Goal: Task Accomplishment & Management: Complete application form

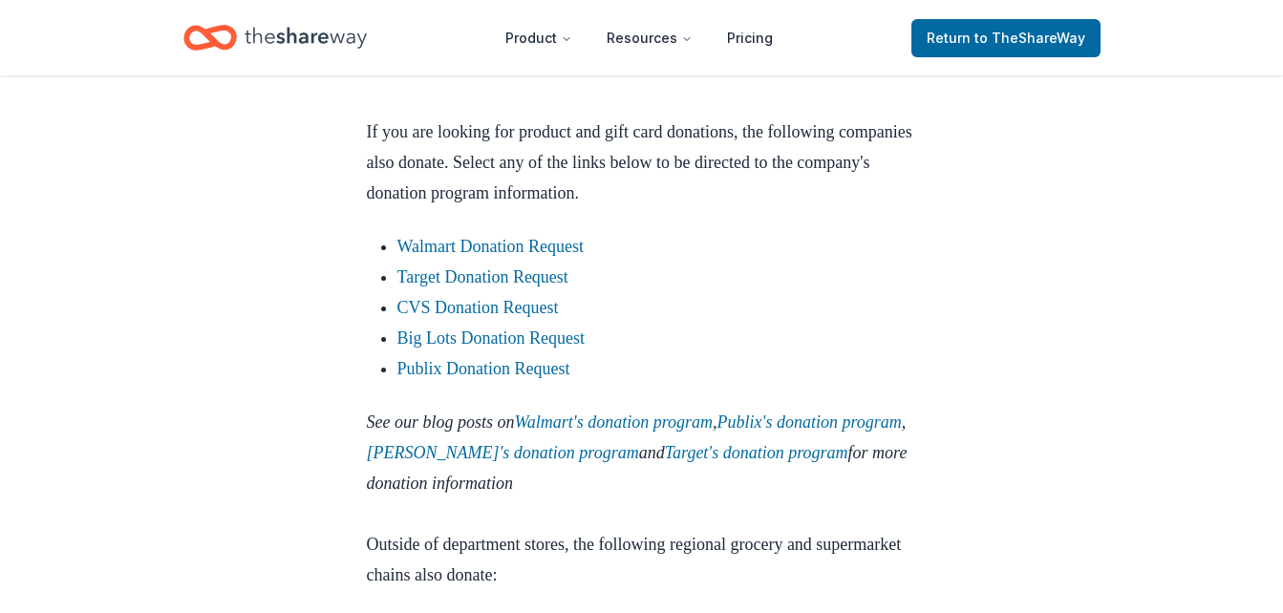
scroll to position [2210, 0]
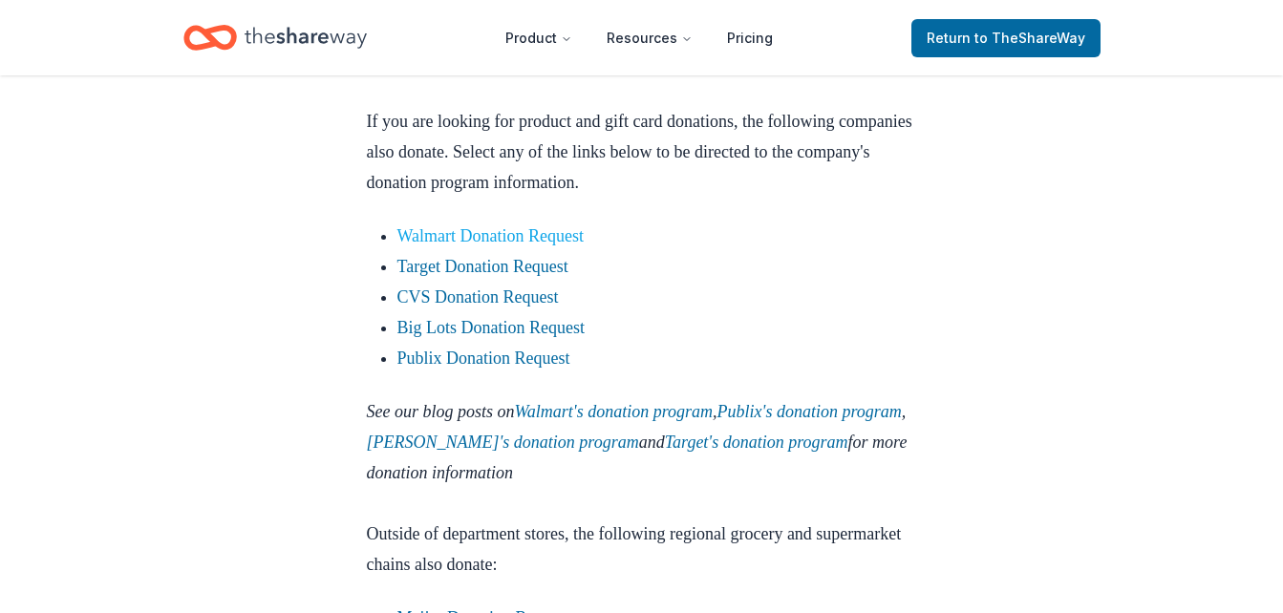
click at [530, 245] on link "Walmart Donation Request" at bounding box center [490, 235] width 187 height 19
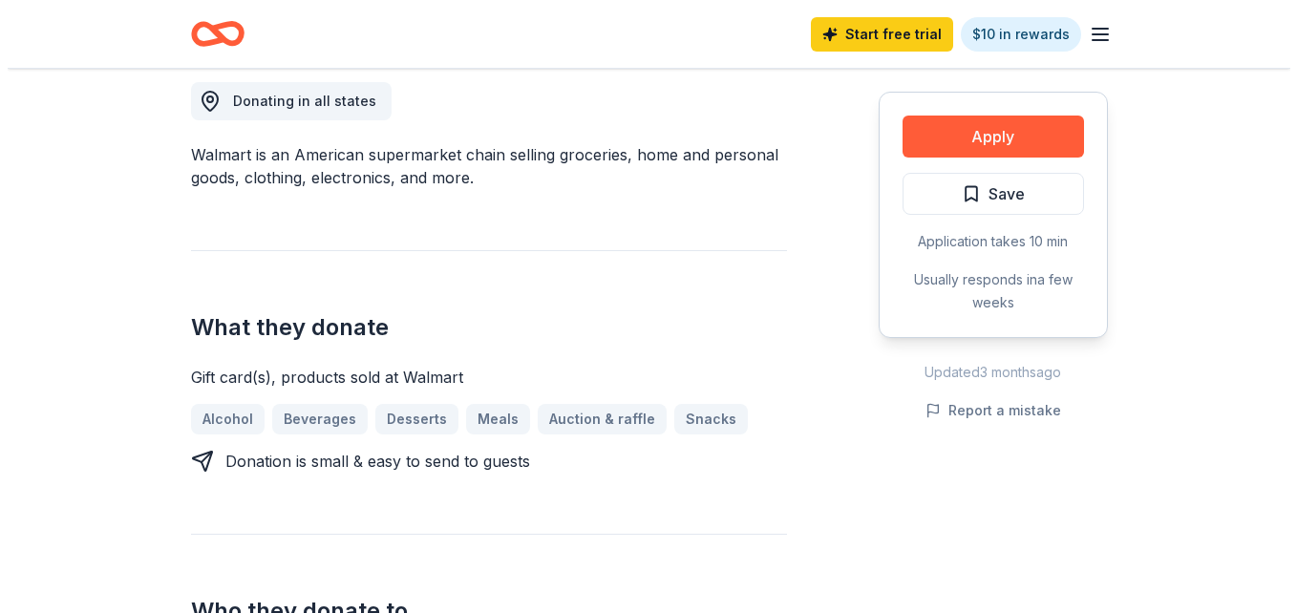
scroll to position [540, 0]
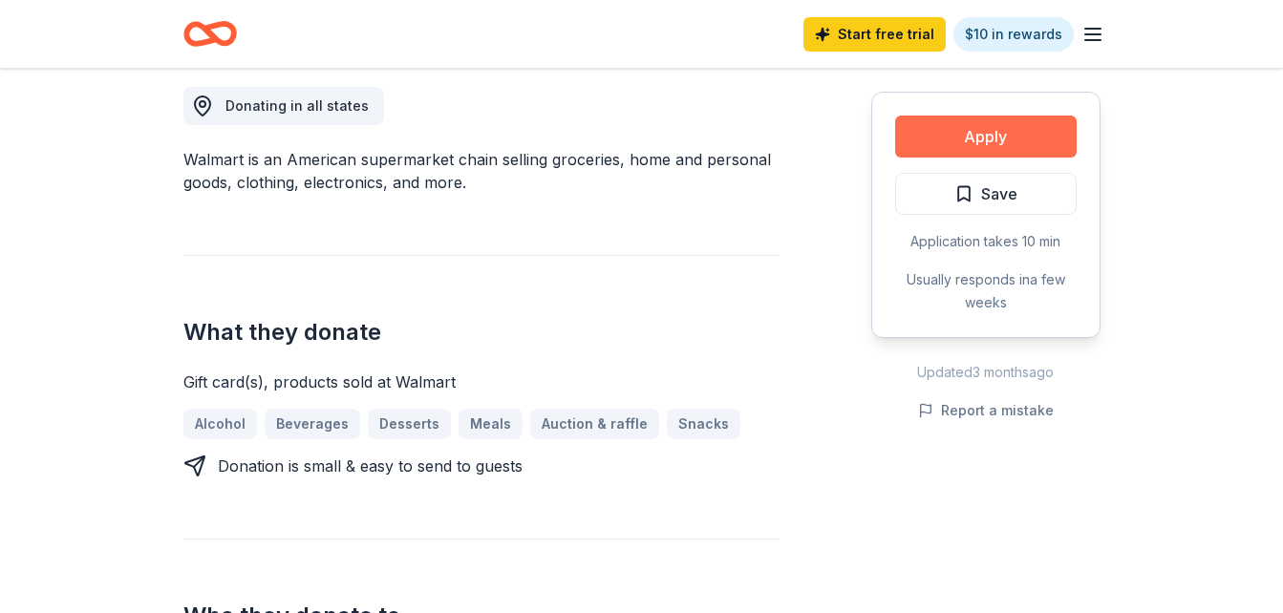
click at [1005, 144] on button "Apply" at bounding box center [985, 137] width 181 height 42
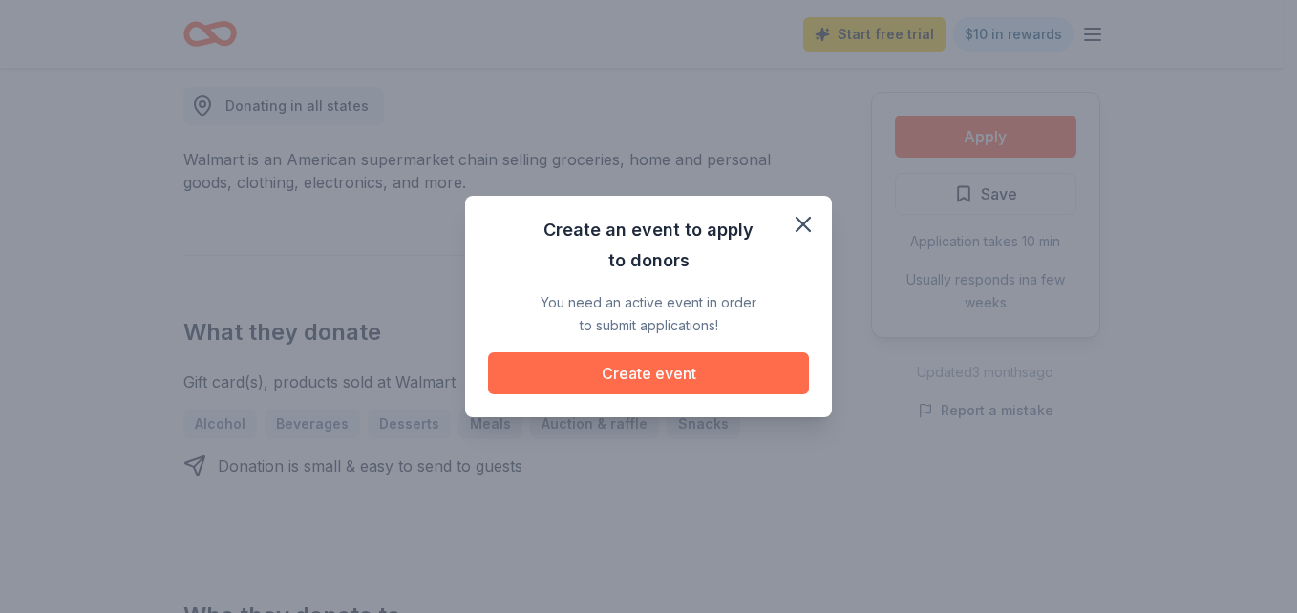
drag, startPoint x: 718, startPoint y: 372, endPoint x: 712, endPoint y: 361, distance: 12.0
click at [712, 361] on button "Create event" at bounding box center [648, 373] width 321 height 42
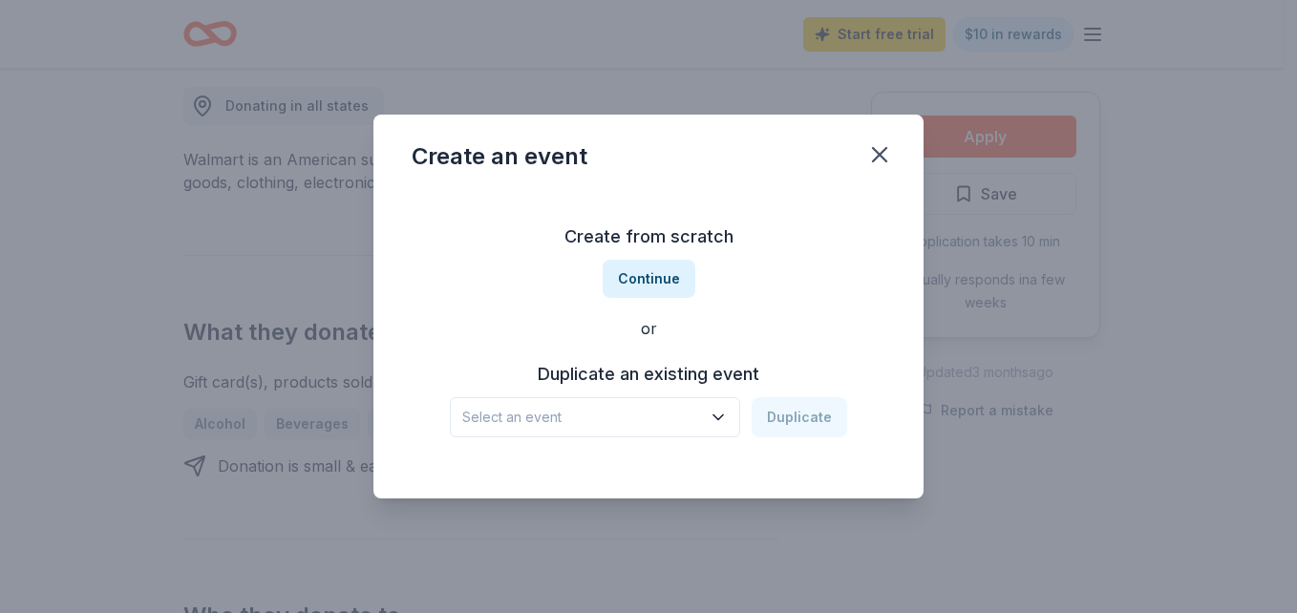
click at [629, 381] on h3 "Duplicate an existing event" at bounding box center [648, 374] width 397 height 31
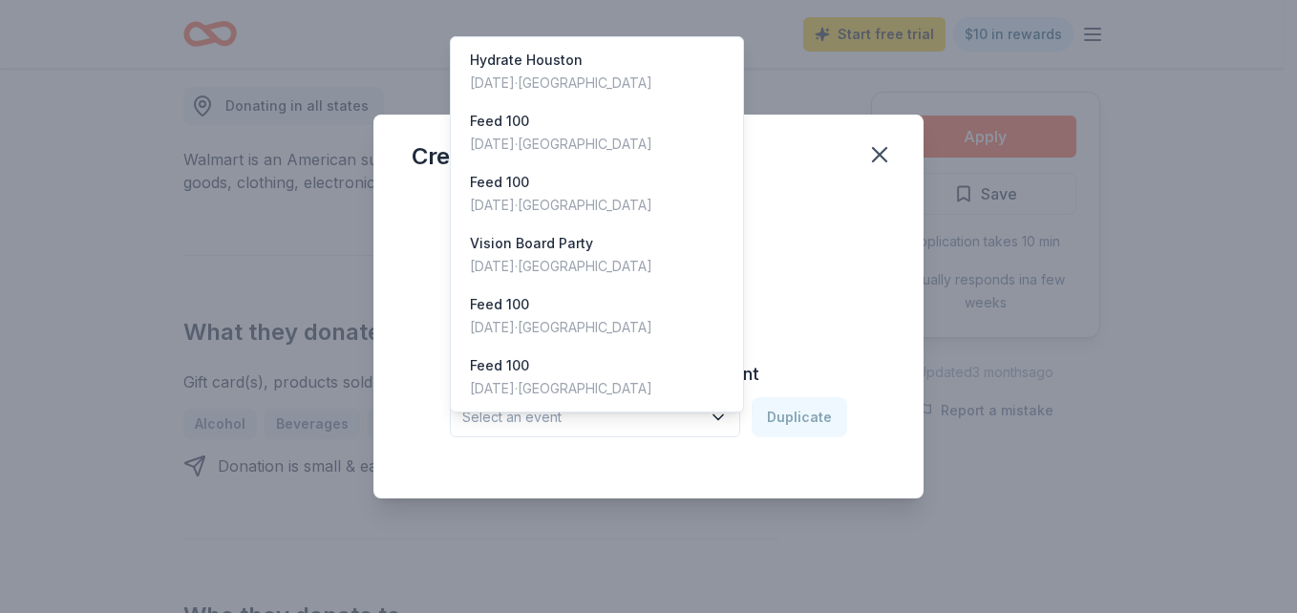
click at [686, 422] on span "Select an event" at bounding box center [581, 417] width 239 height 23
click at [604, 115] on div "Feed 100 [DATE] · [GEOGRAPHIC_DATA]" at bounding box center [597, 132] width 285 height 61
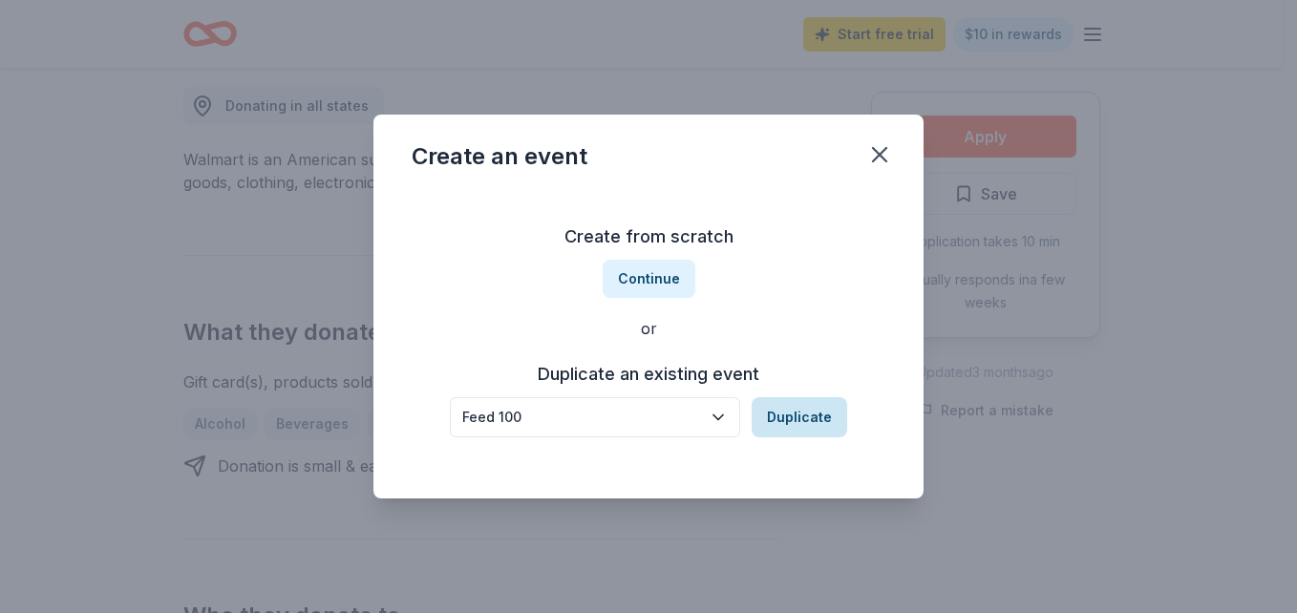
click at [819, 429] on button "Duplicate" at bounding box center [800, 417] width 96 height 40
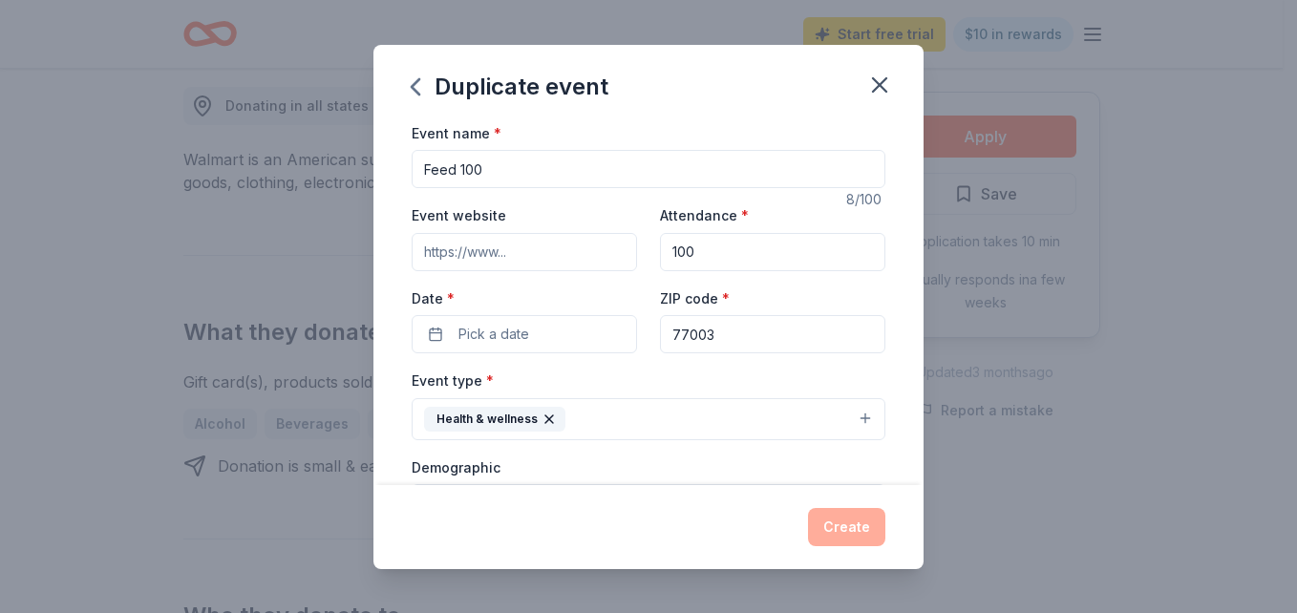
click at [572, 253] on input "Event website" at bounding box center [524, 252] width 225 height 38
type input "[DOMAIN_NAME]"
type input "suite 247"
drag, startPoint x: 713, startPoint y: 342, endPoint x: 619, endPoint y: 343, distance: 94.6
click at [619, 343] on div "Event website [DOMAIN_NAME] Attendance * 100 Date * Pick a date ZIP code * 77003" at bounding box center [649, 278] width 474 height 150
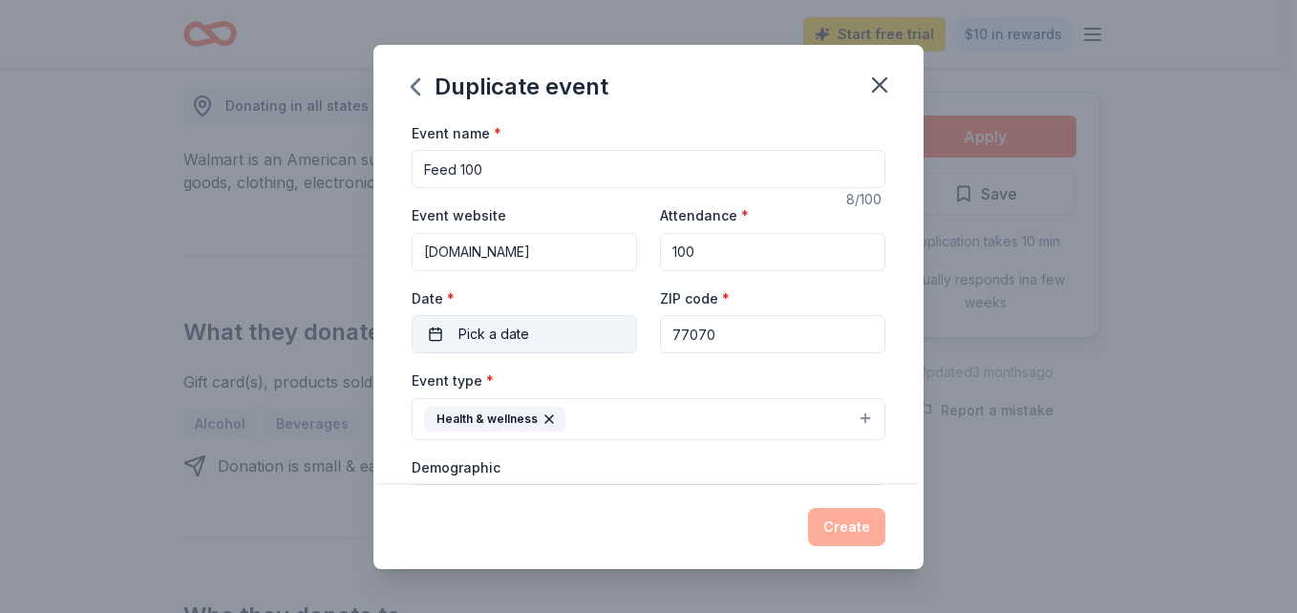
type input "77070"
click at [580, 346] on button "Pick a date" at bounding box center [524, 334] width 225 height 38
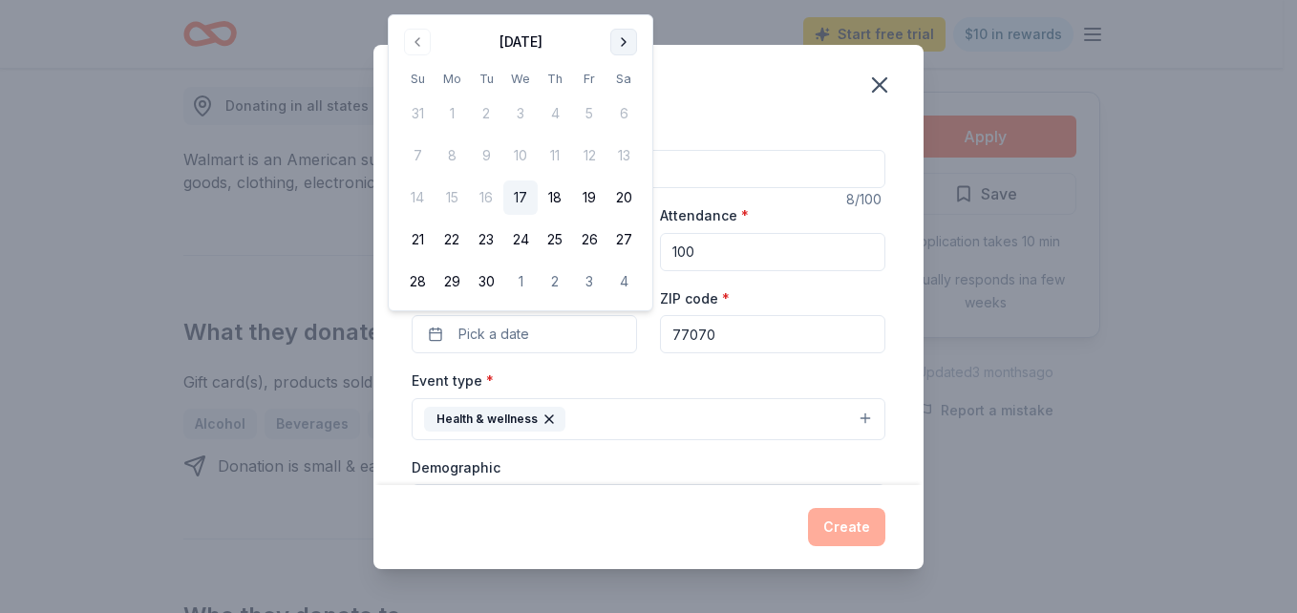
click at [623, 38] on button "Go to next month" at bounding box center [623, 42] width 27 height 27
click at [624, 38] on button "Go to next month" at bounding box center [623, 42] width 27 height 27
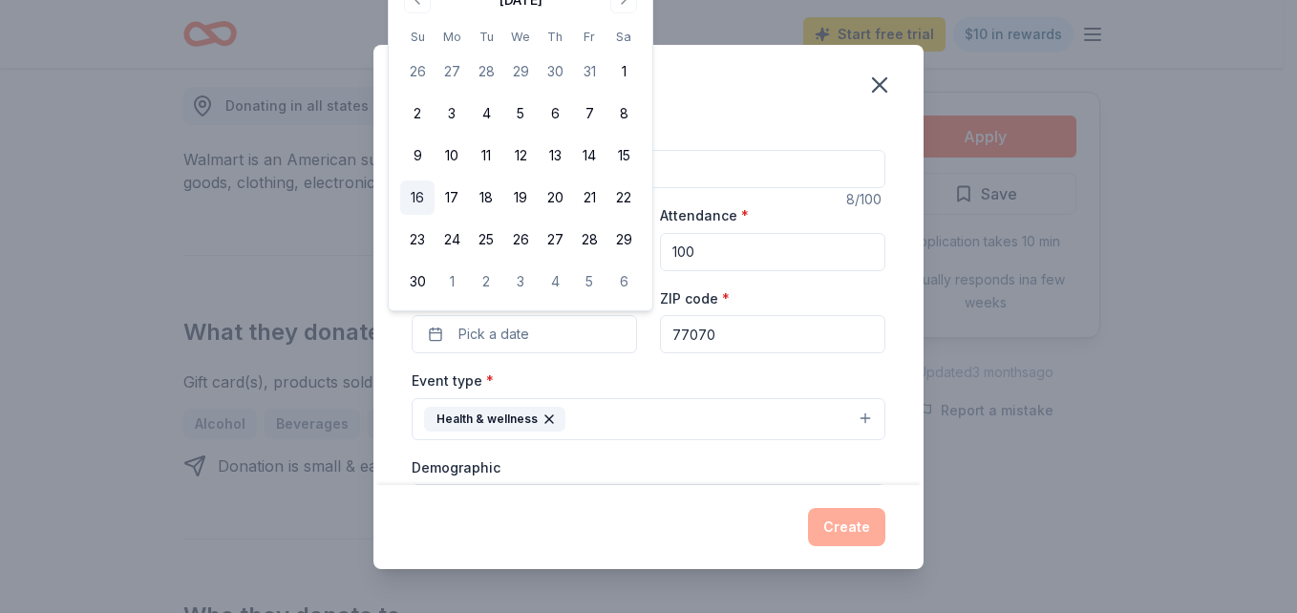
click at [408, 196] on button "16" at bounding box center [417, 198] width 34 height 34
click at [521, 490] on div "Create" at bounding box center [648, 527] width 550 height 84
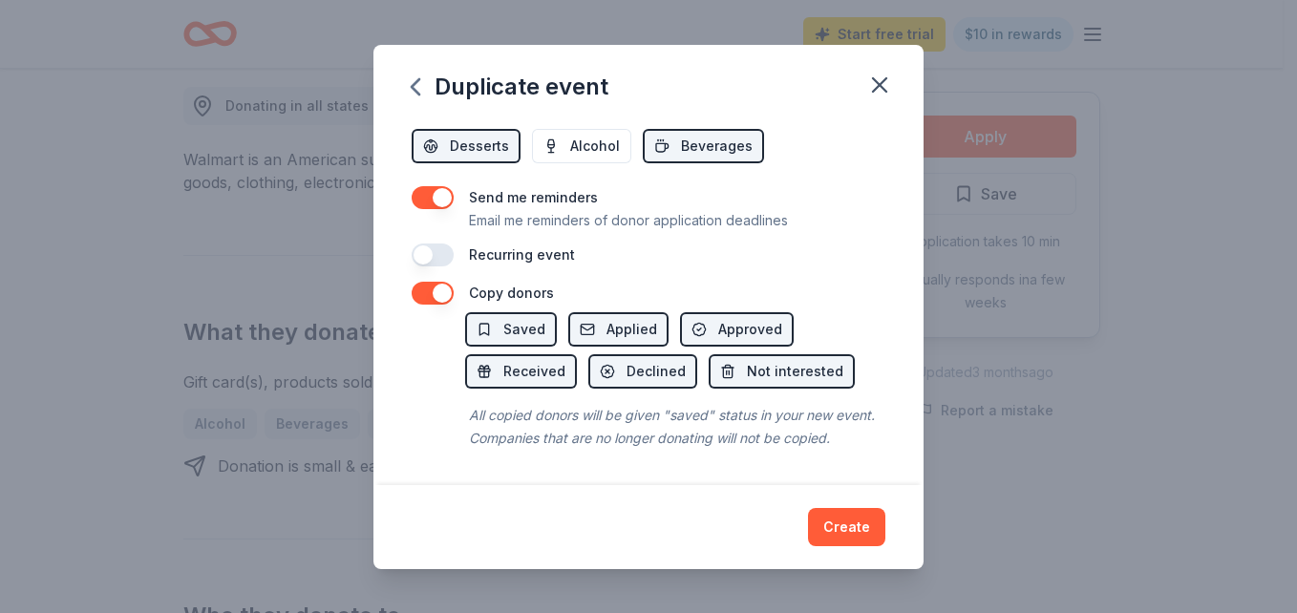
scroll to position [762, 0]
click at [856, 525] on button "Create" at bounding box center [846, 527] width 77 height 38
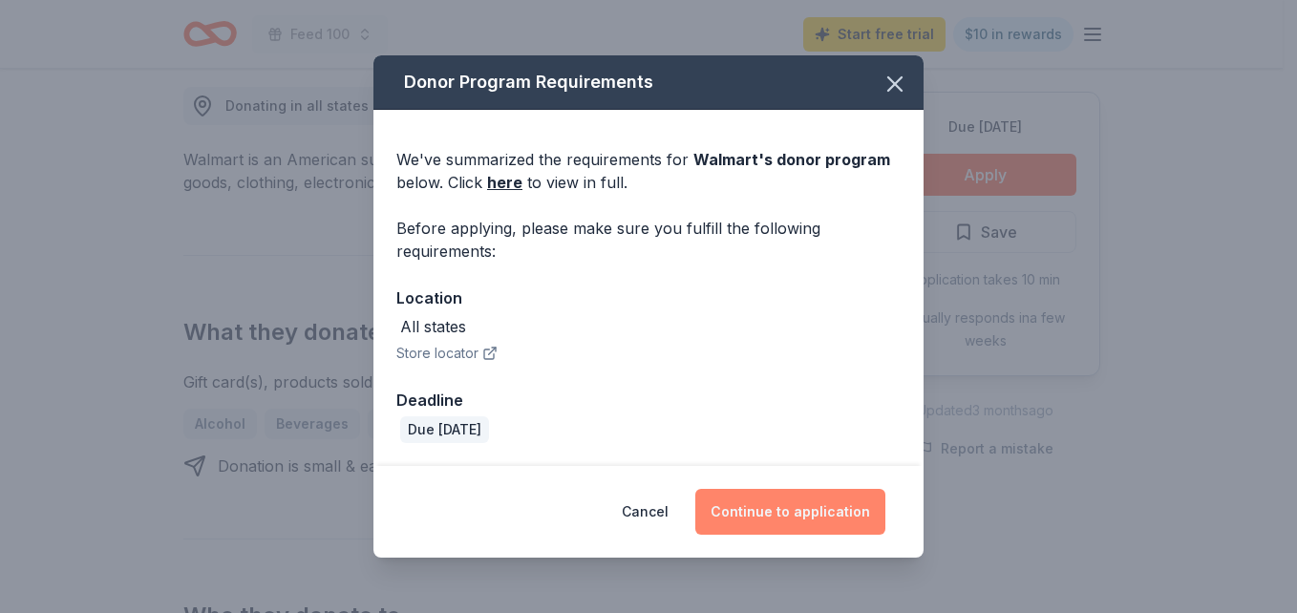
click at [801, 501] on button "Continue to application" at bounding box center [790, 512] width 190 height 46
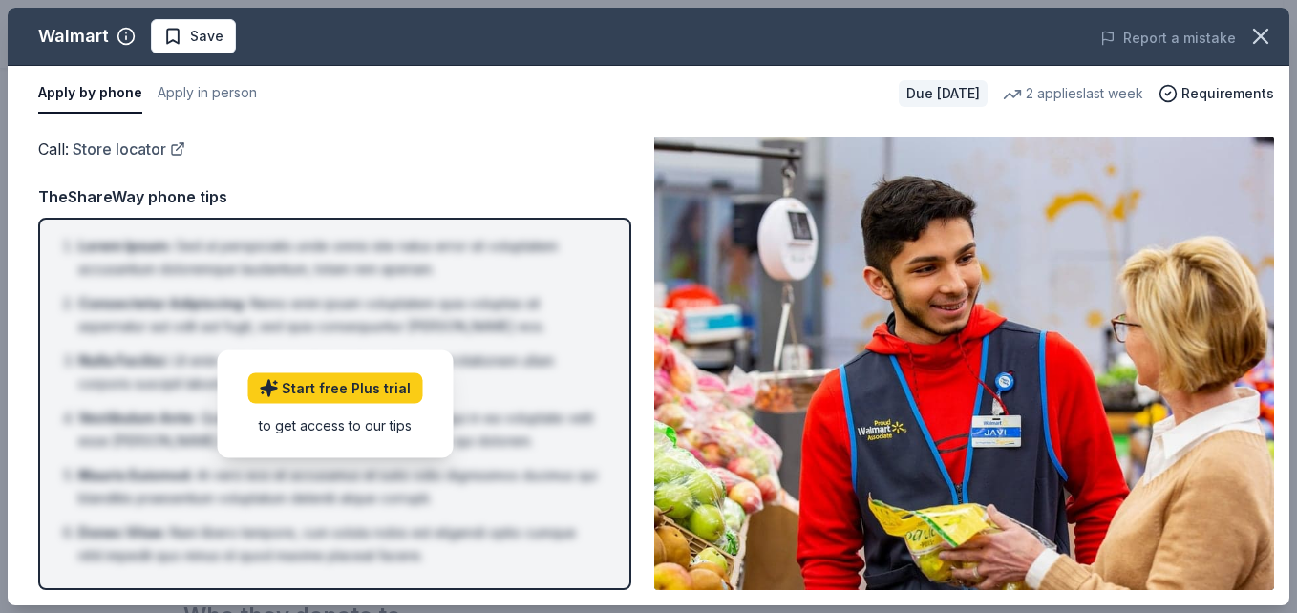
click at [112, 150] on link "Store locator" at bounding box center [129, 149] width 113 height 25
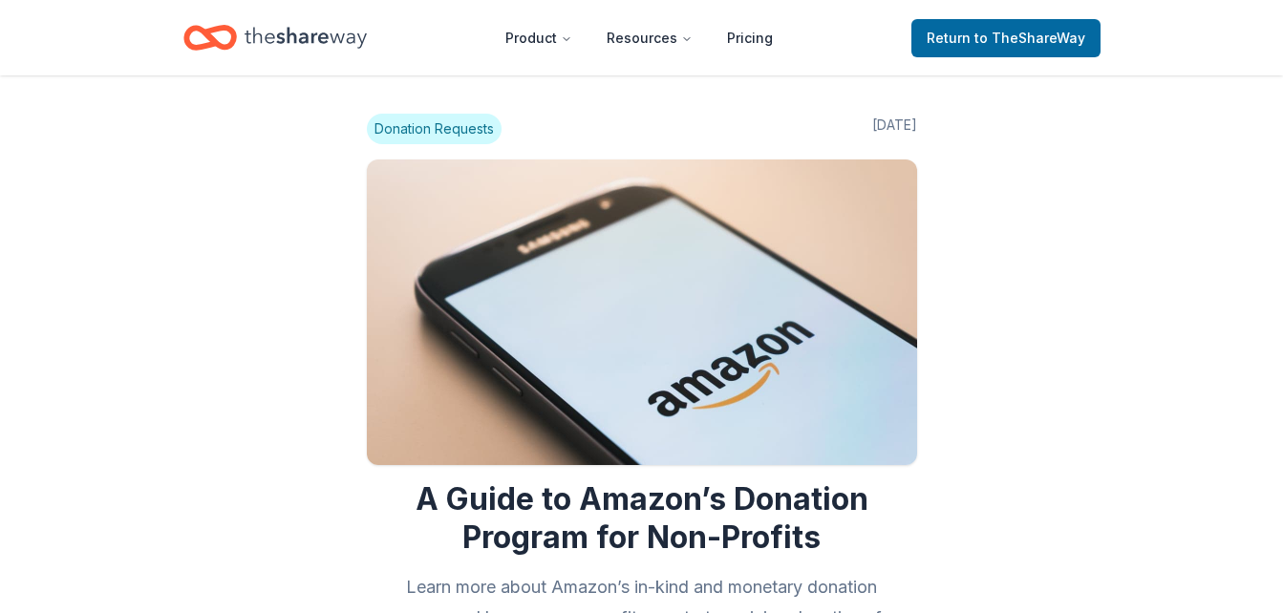
scroll to position [2210, 0]
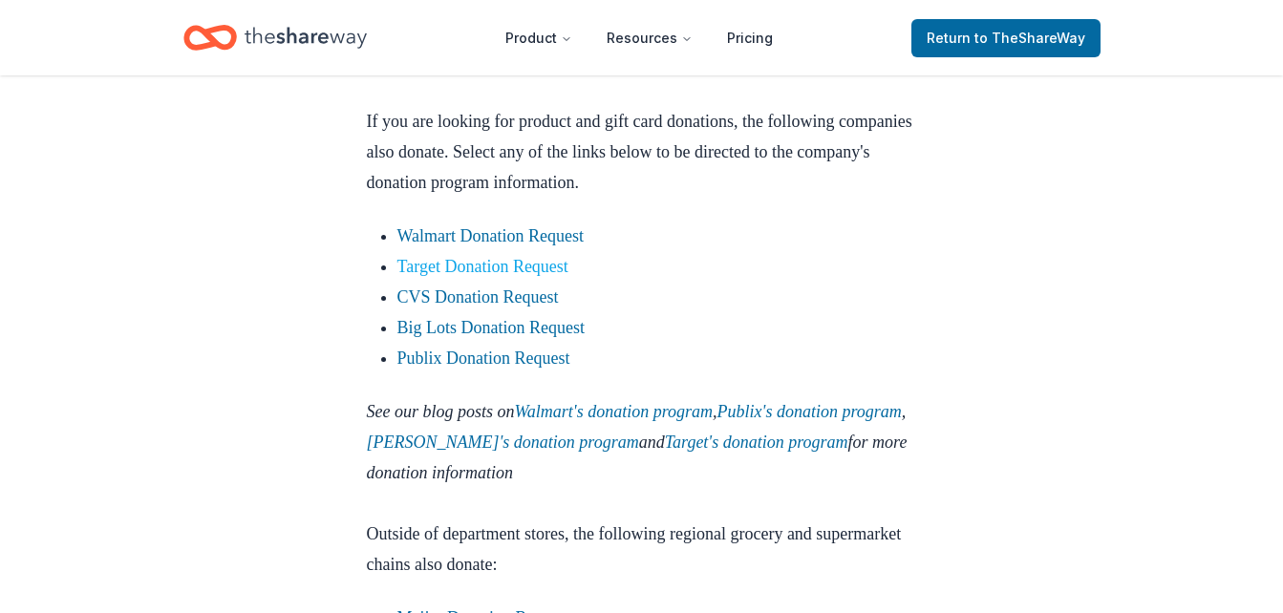
click at [448, 276] on link "Target Donation Request" at bounding box center [482, 266] width 171 height 19
click at [607, 452] on link "[PERSON_NAME]'s donation program" at bounding box center [503, 442] width 272 height 19
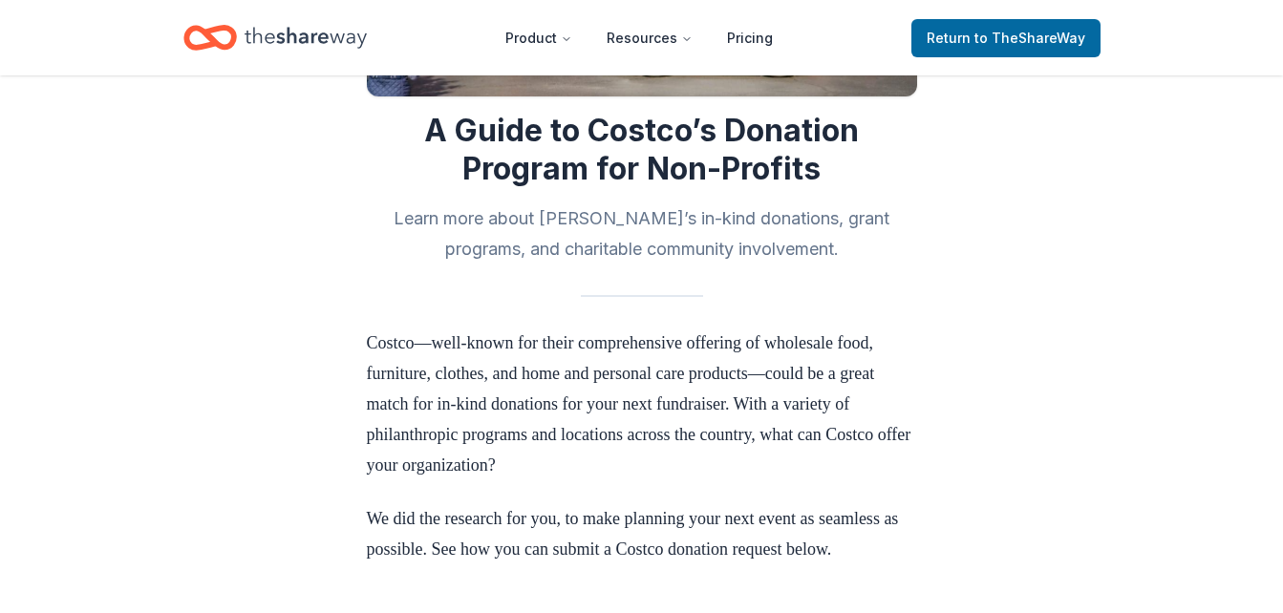
scroll to position [547, 0]
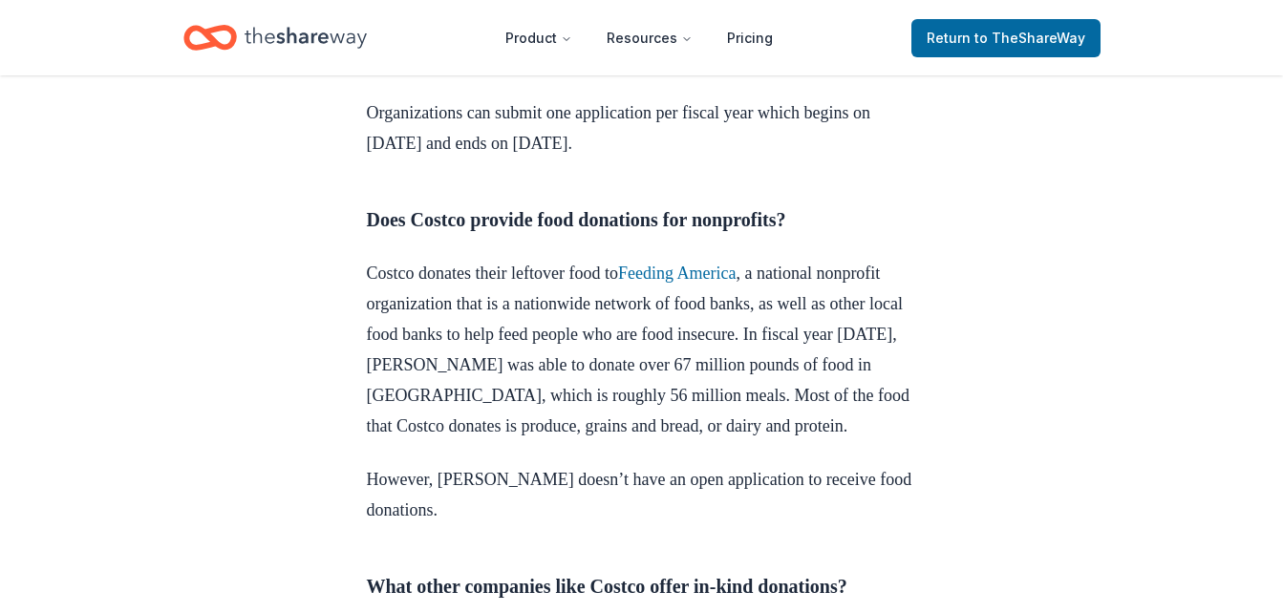
scroll to position [1082, 0]
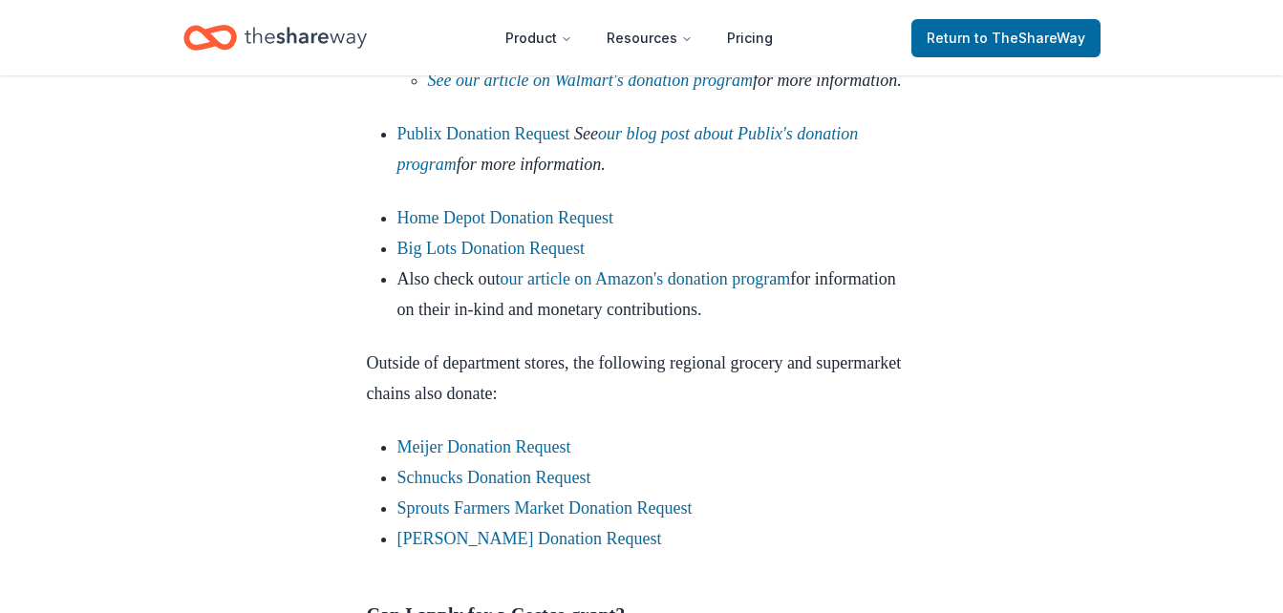
scroll to position [1884, 0]
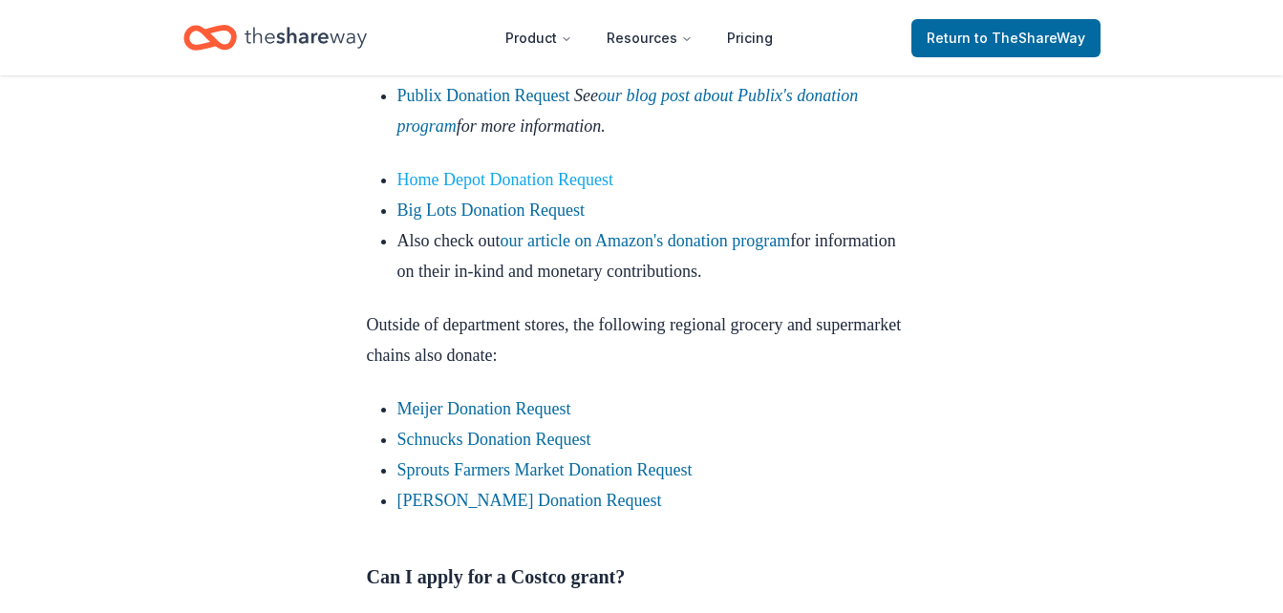
click at [519, 189] on link "Home Depot Donation Request" at bounding box center [505, 179] width 216 height 19
